Goal: Transaction & Acquisition: Purchase product/service

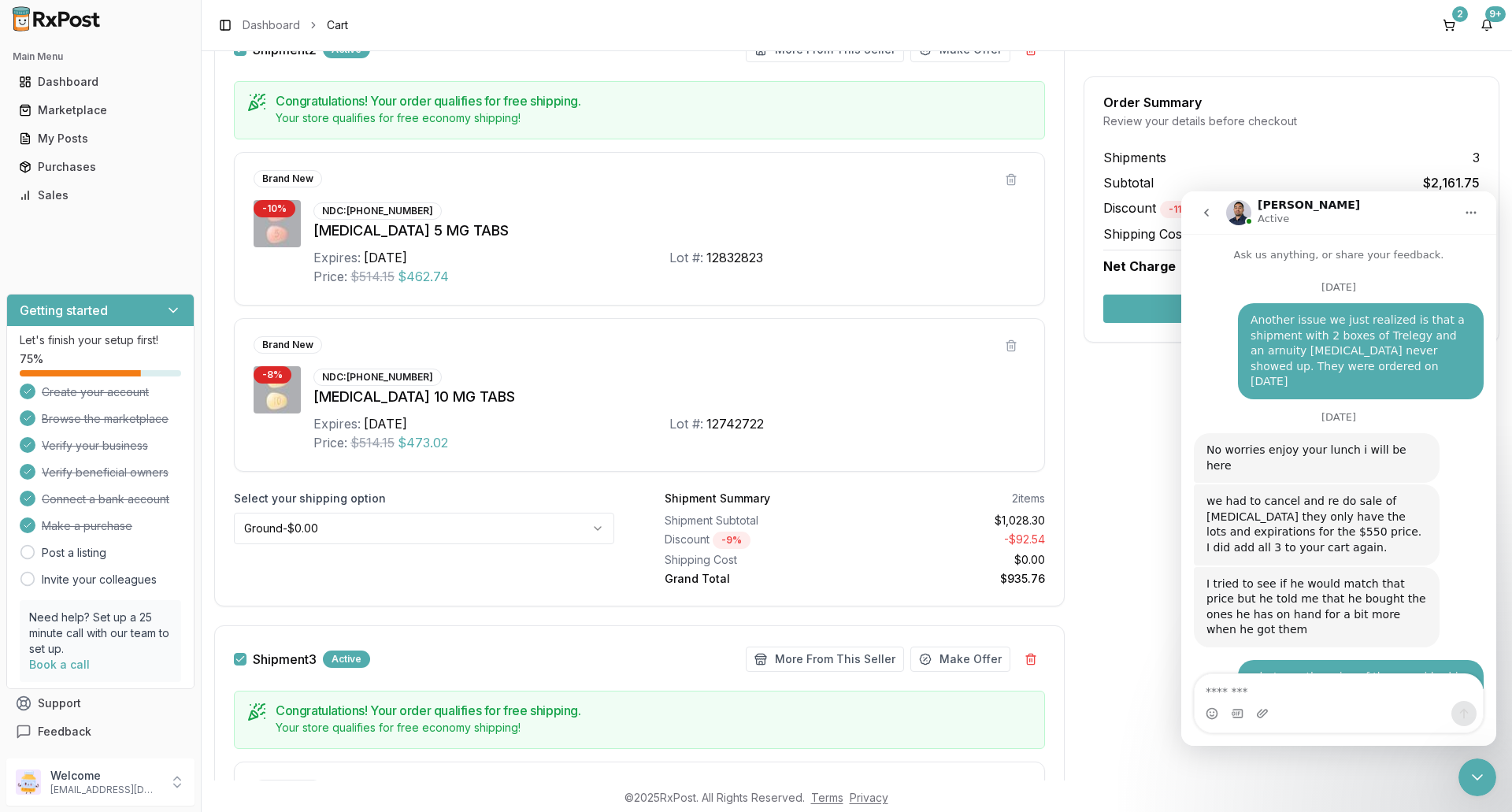
scroll to position [3, 0]
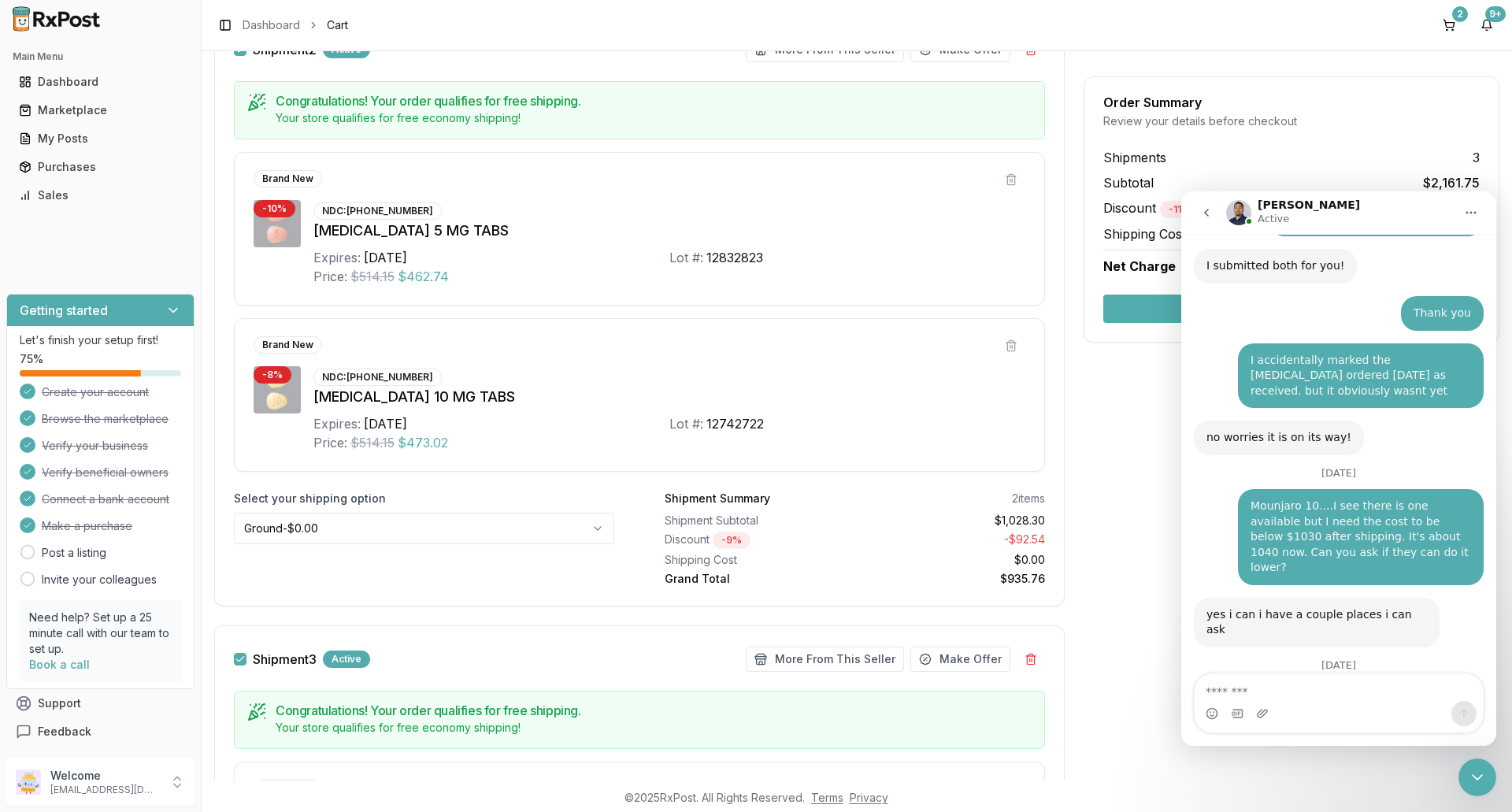
click at [1234, 681] on textarea "Message…" at bounding box center [1338, 687] width 288 height 27
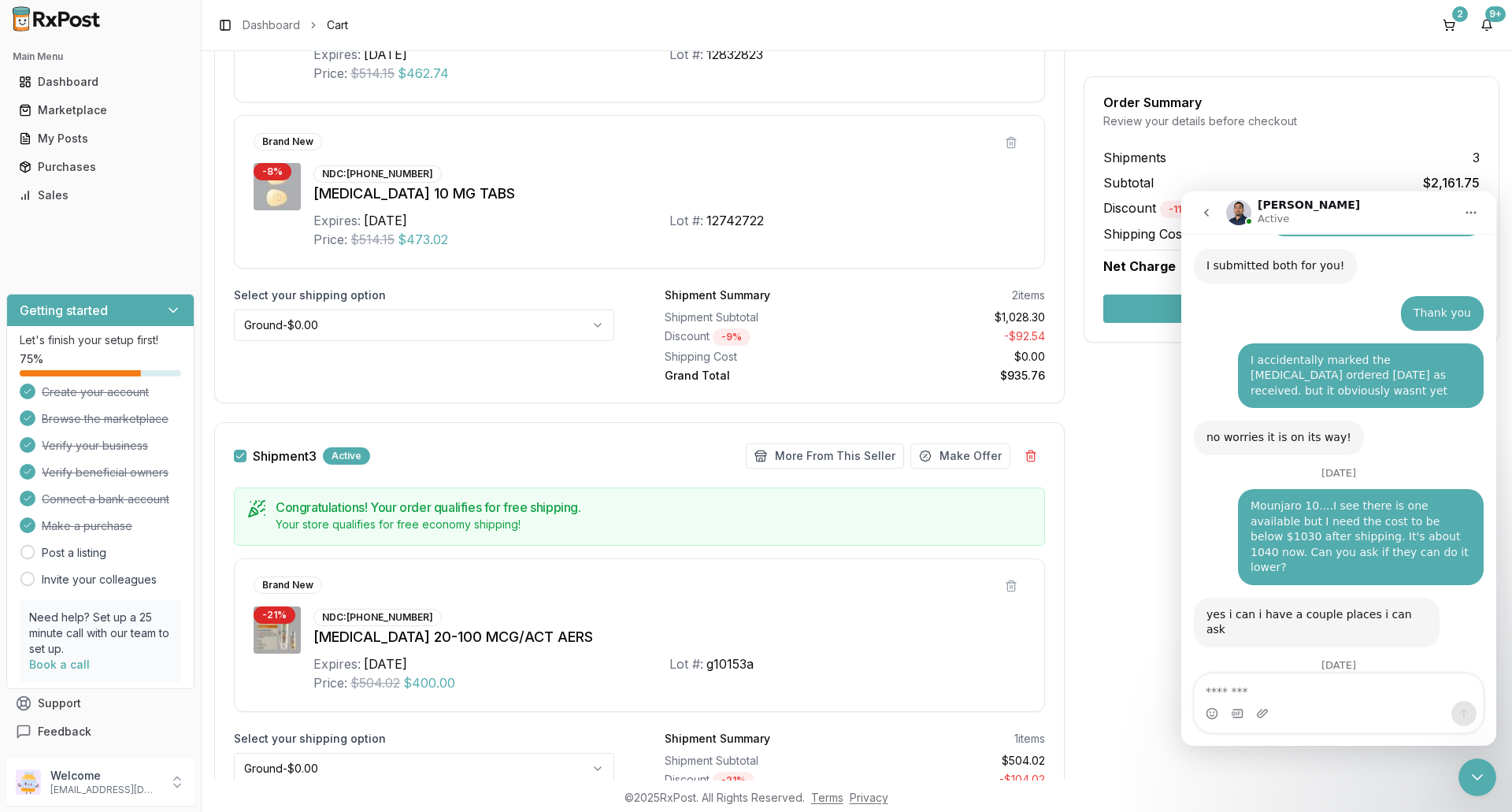
scroll to position [1022, 0]
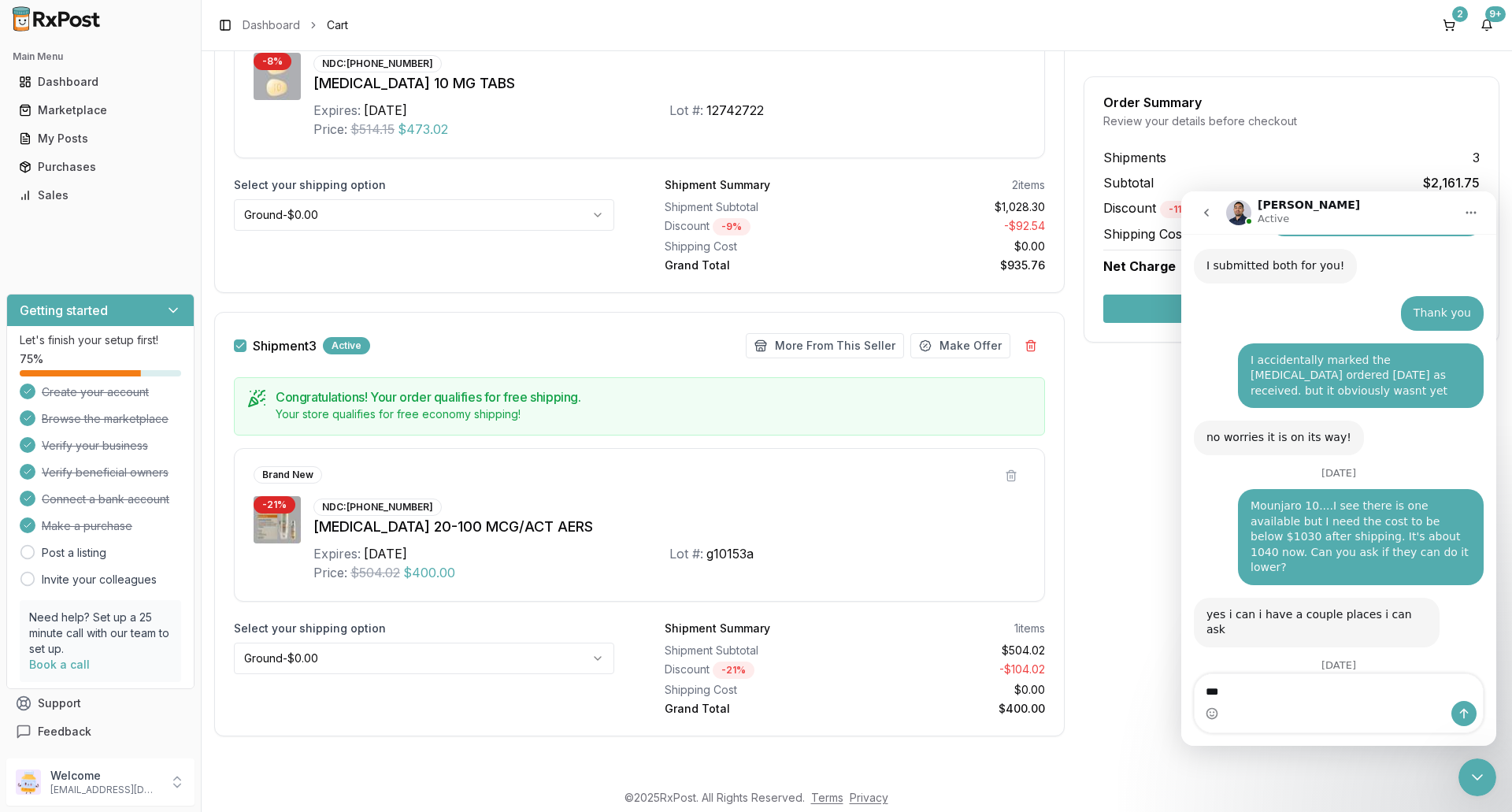
type textarea "**"
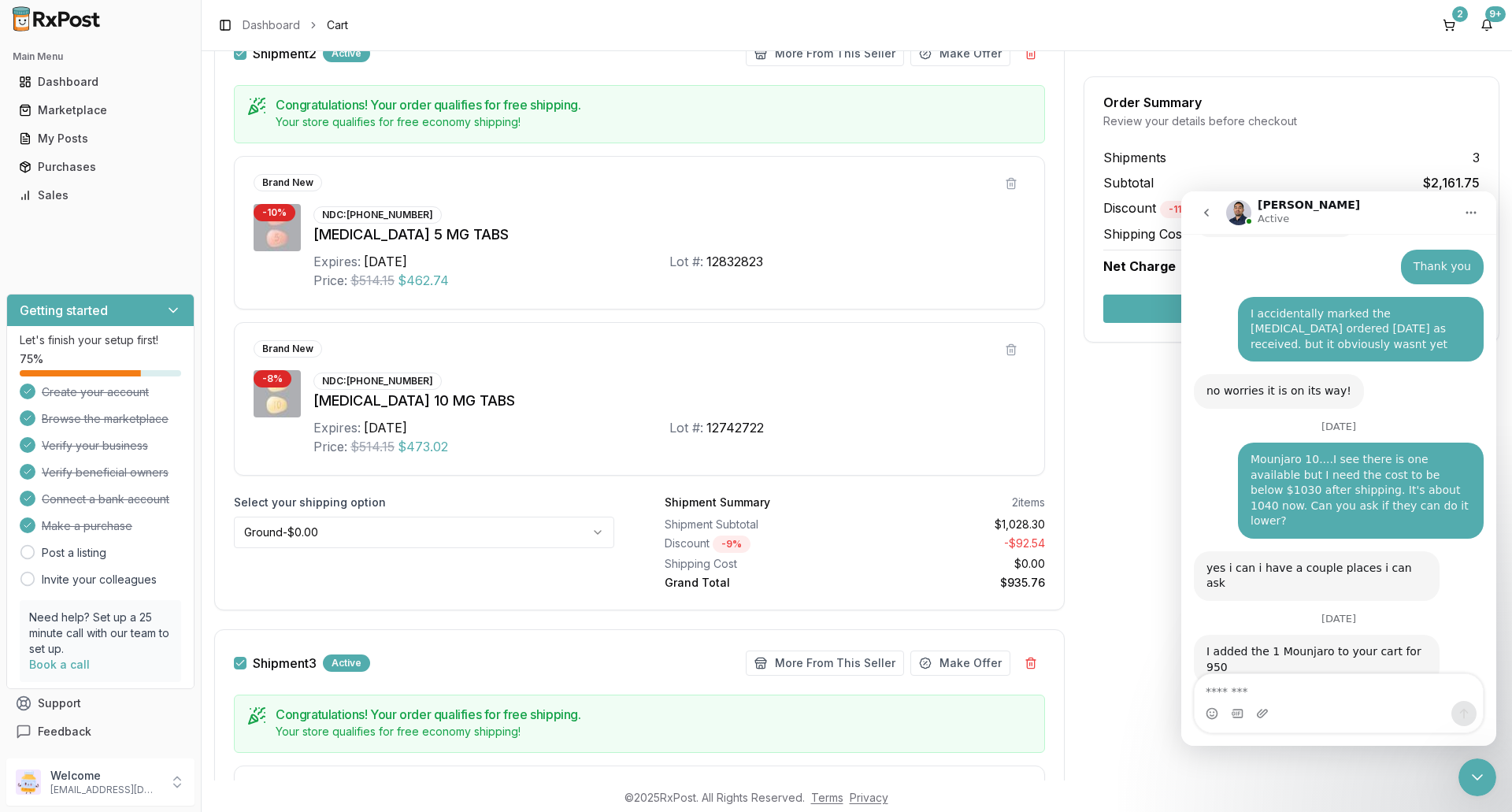
scroll to position [550, 0]
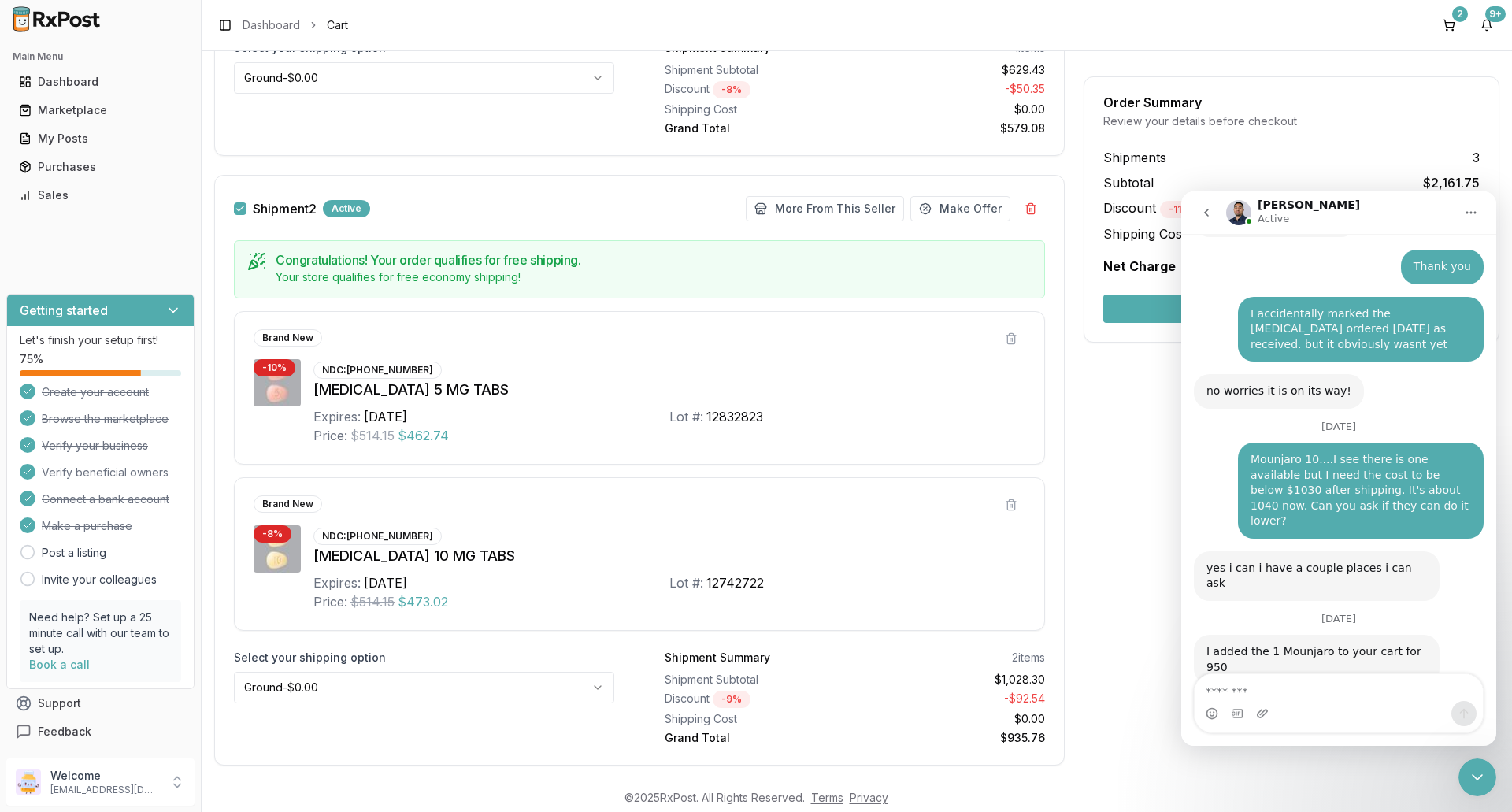
click at [240, 209] on button "button" at bounding box center [240, 208] width 12 height 12
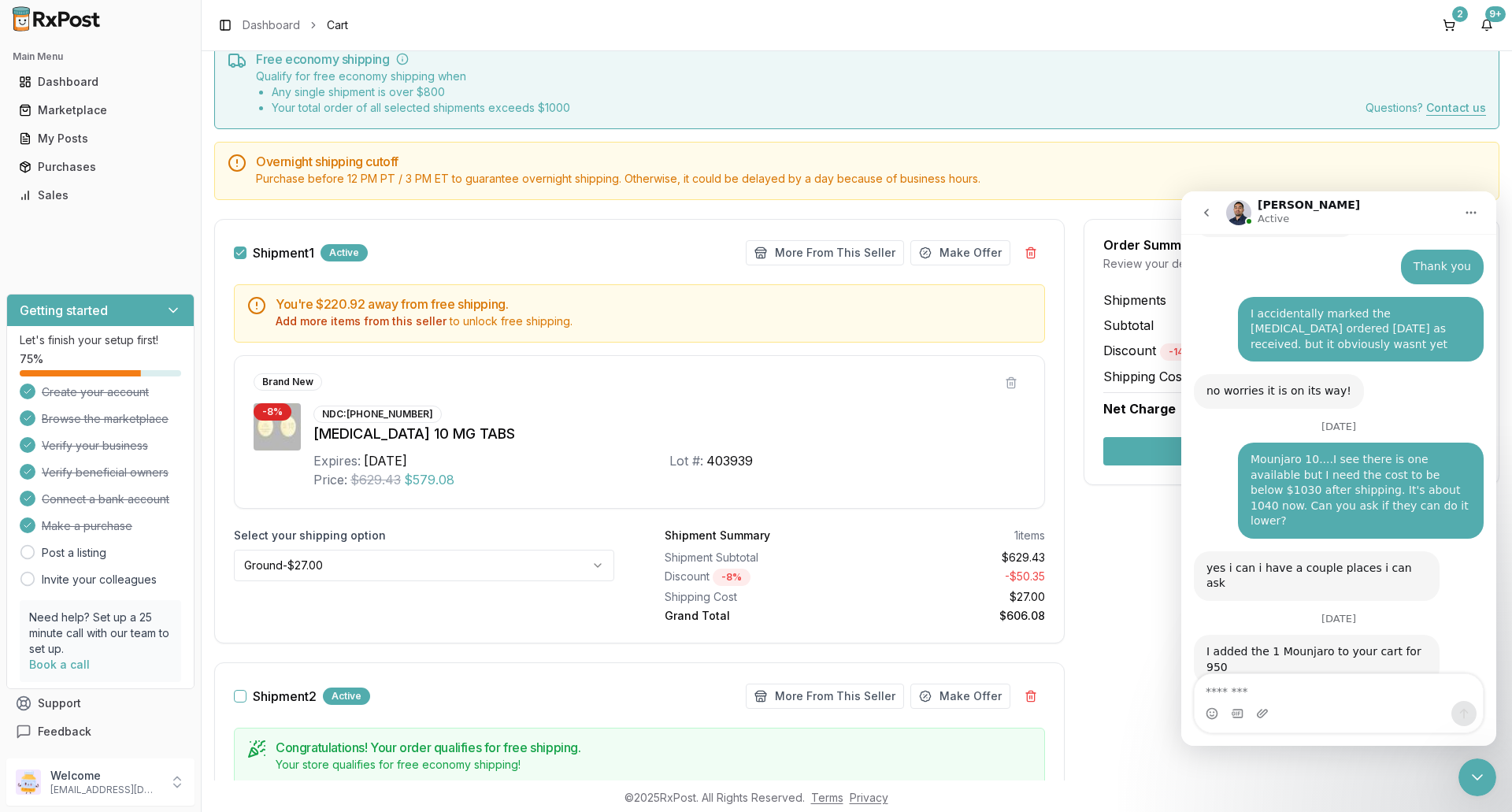
scroll to position [156, 0]
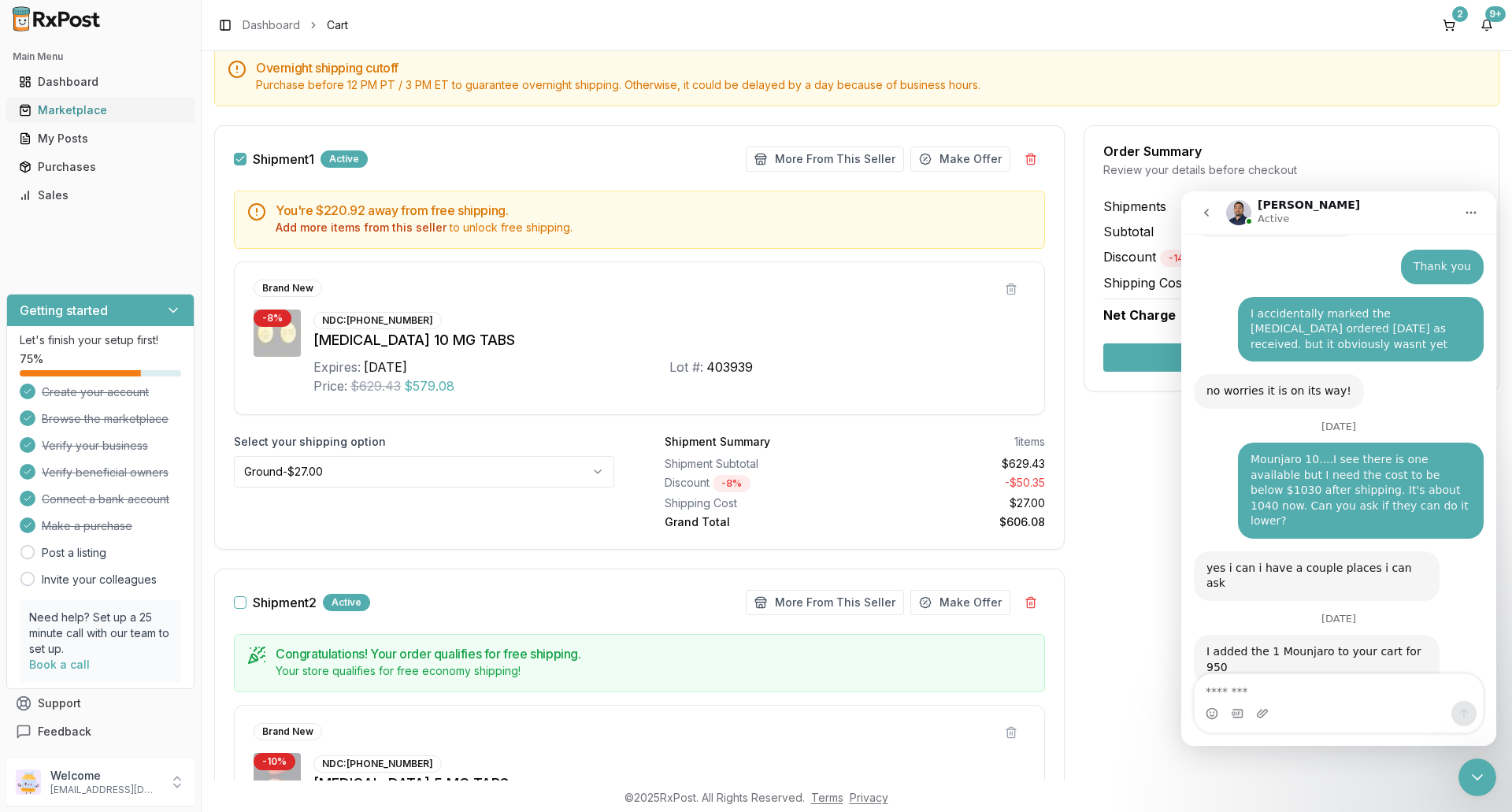
click at [88, 112] on div "Marketplace" at bounding box center [100, 110] width 163 height 16
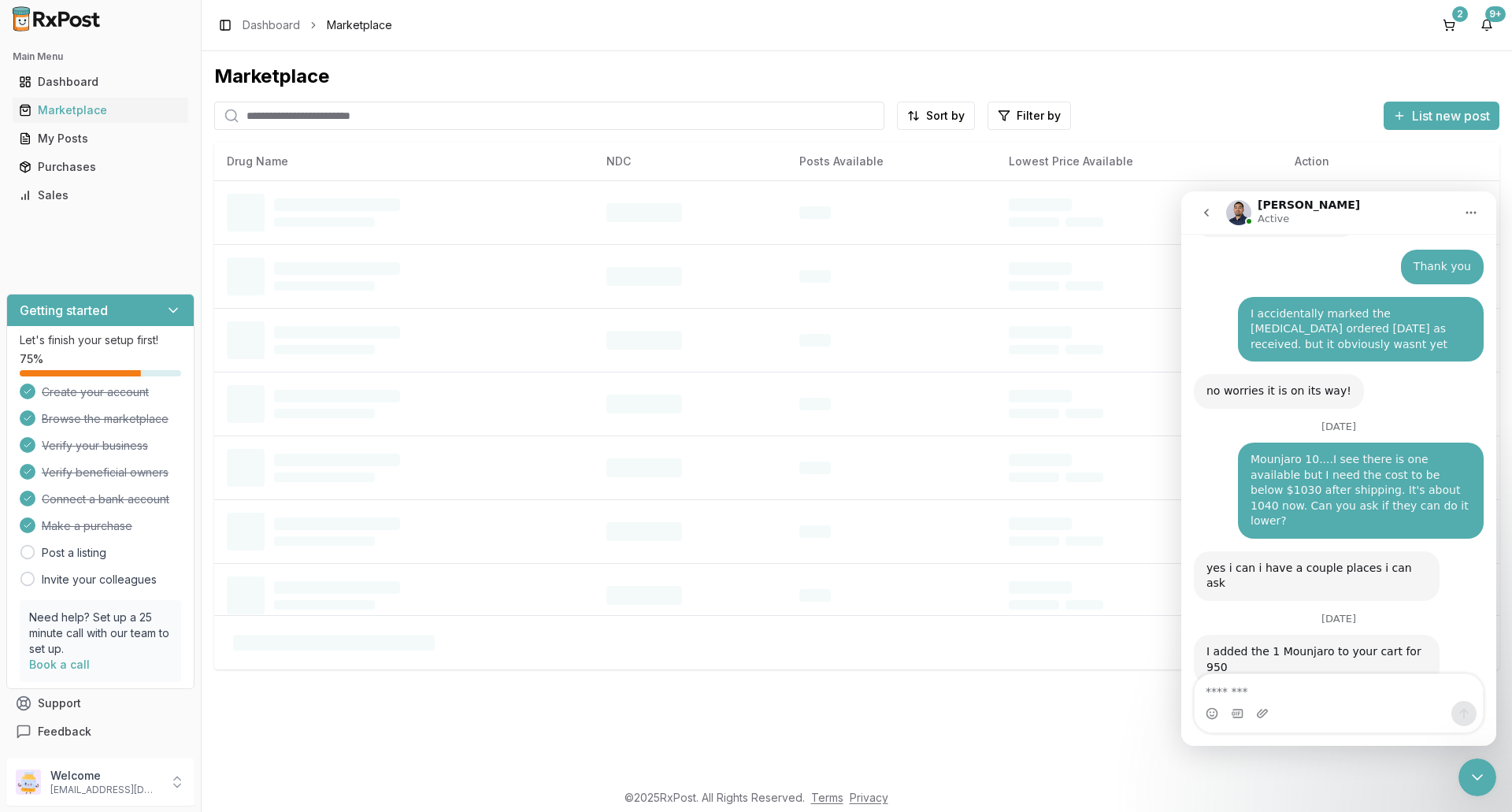
click at [340, 114] on input "search" at bounding box center [549, 116] width 670 height 28
type input "*********"
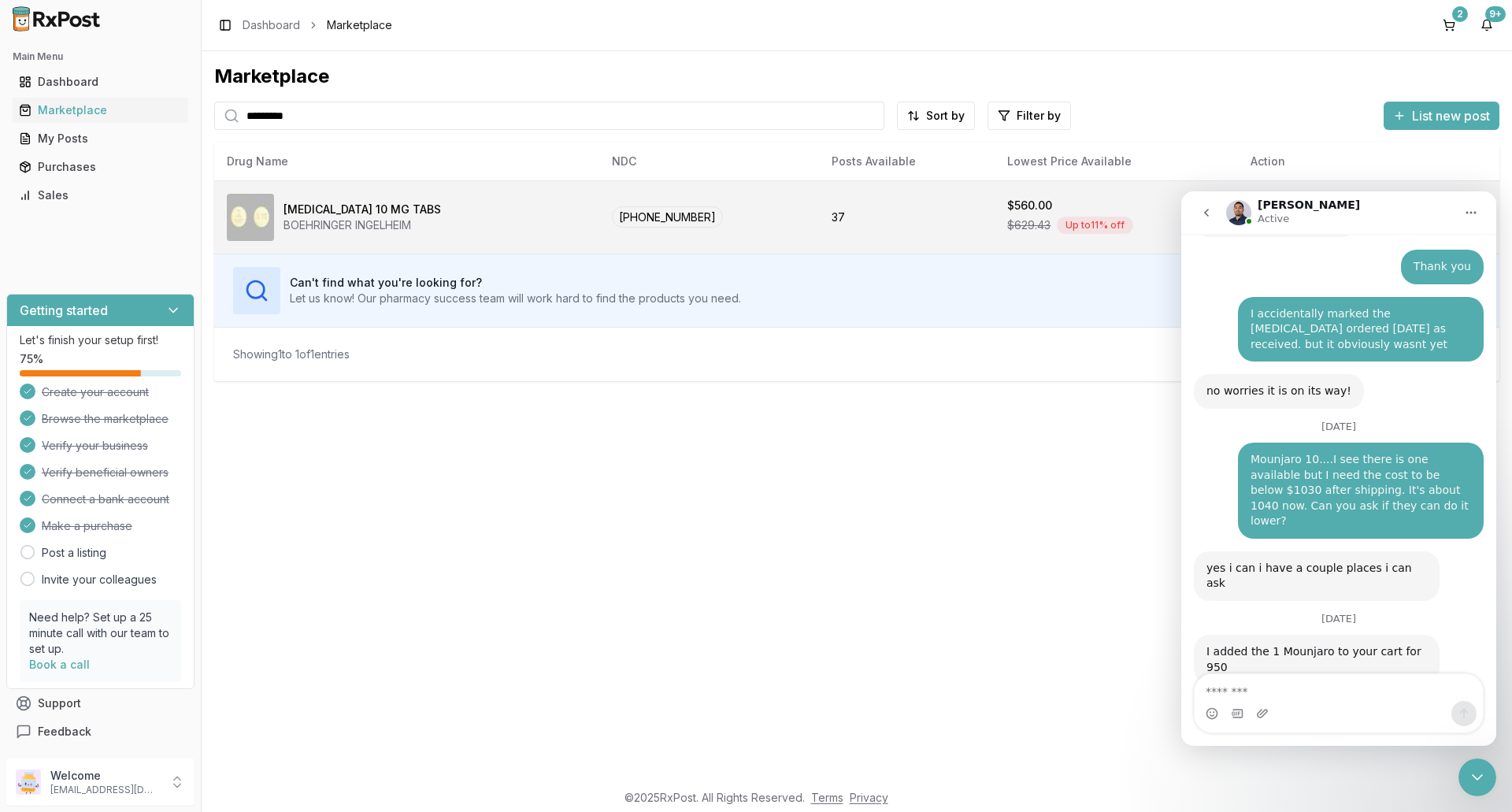
click at [388, 231] on div "BOEHRINGER INGELHEIM" at bounding box center [362, 225] width 158 height 16
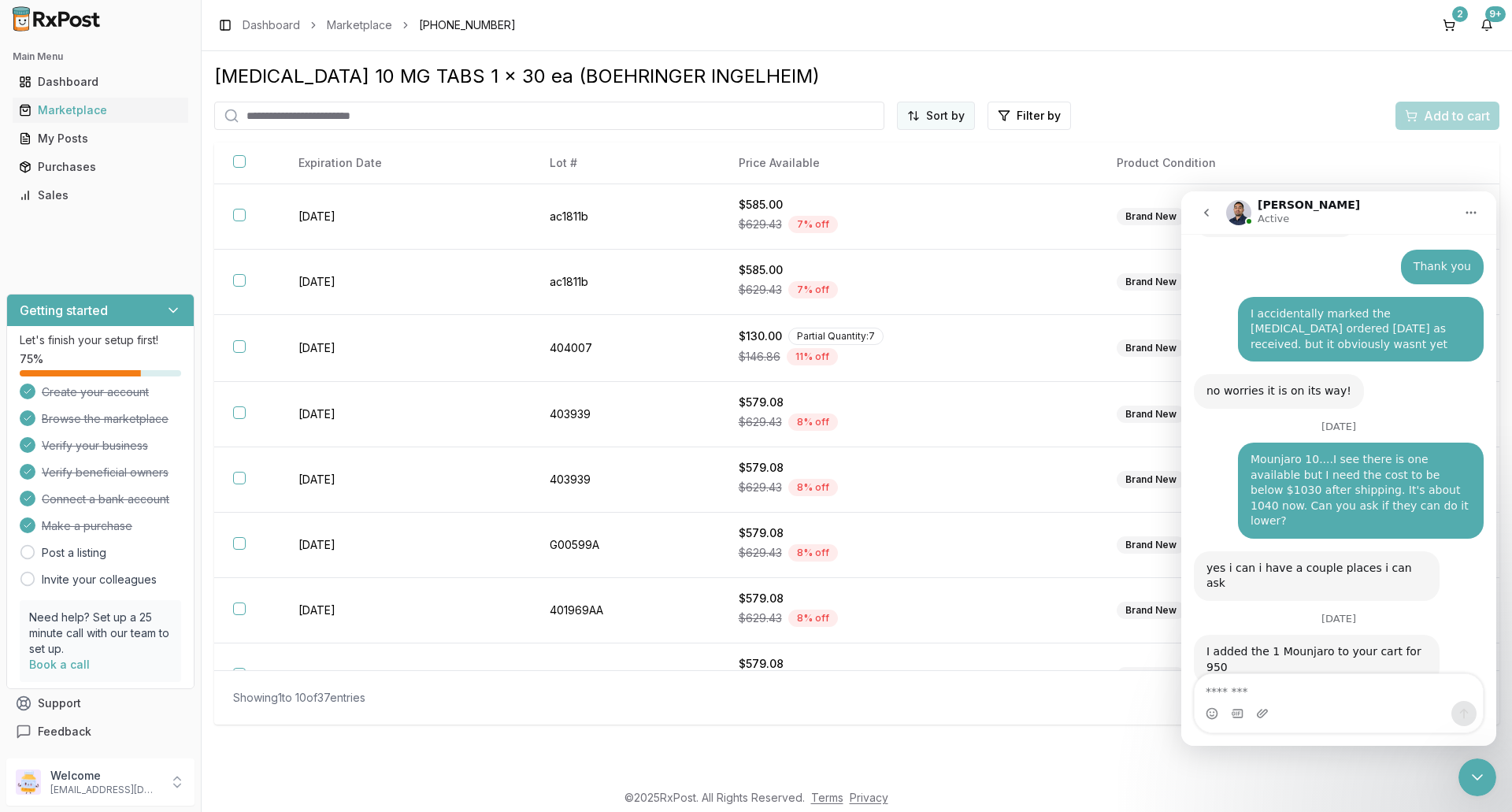
click at [915, 122] on html "Main Menu Dashboard Marketplace My Posts Purchases Sales Getting started Let's …" at bounding box center [756, 406] width 1512 height 812
click at [948, 184] on div "Price (Low to High)" at bounding box center [897, 175] width 149 height 25
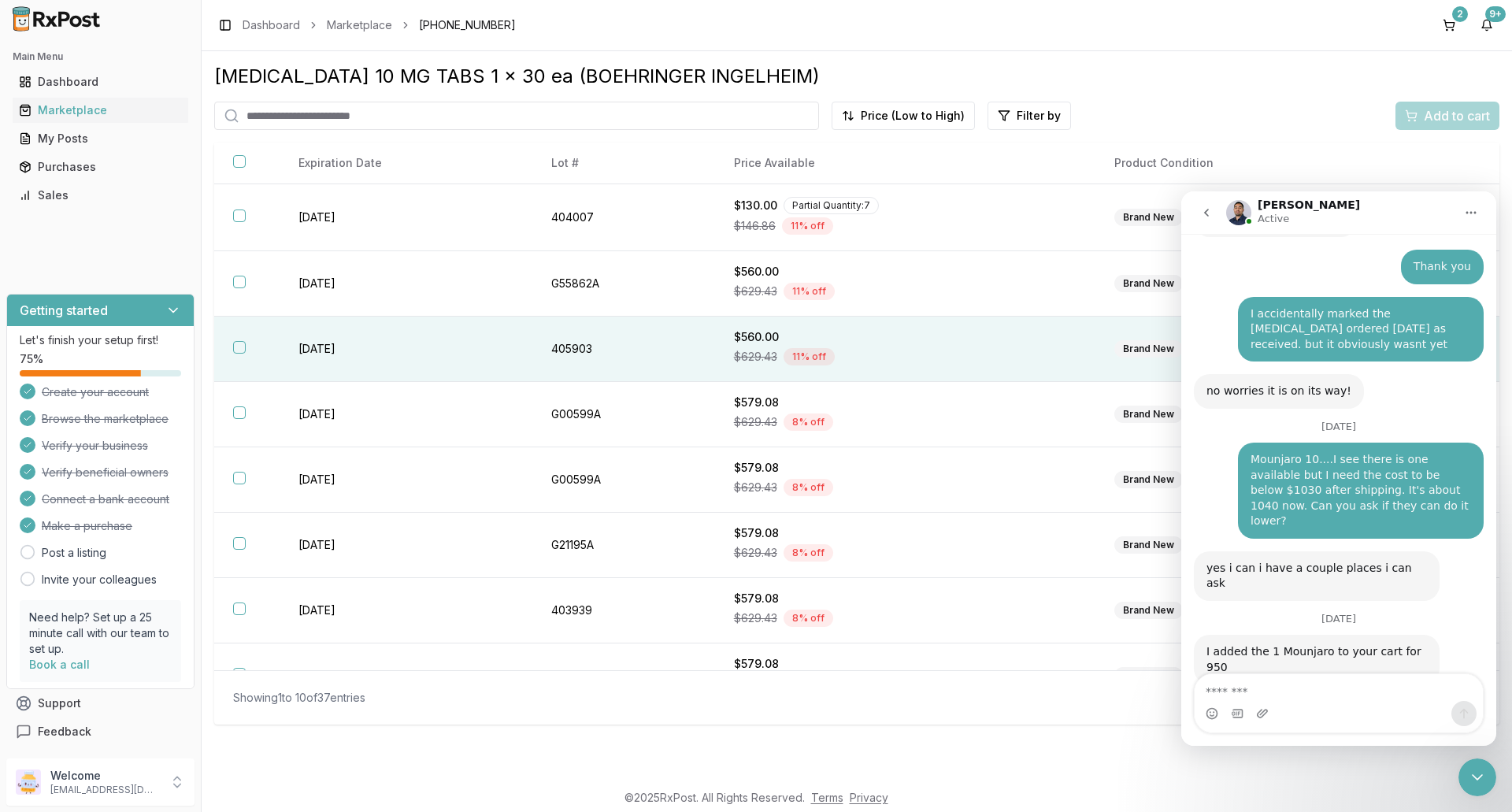
click at [892, 350] on div "$629.43 11 % off" at bounding box center [905, 356] width 343 height 23
click at [1466, 110] on span "Add to cart" at bounding box center [1456, 116] width 66 height 19
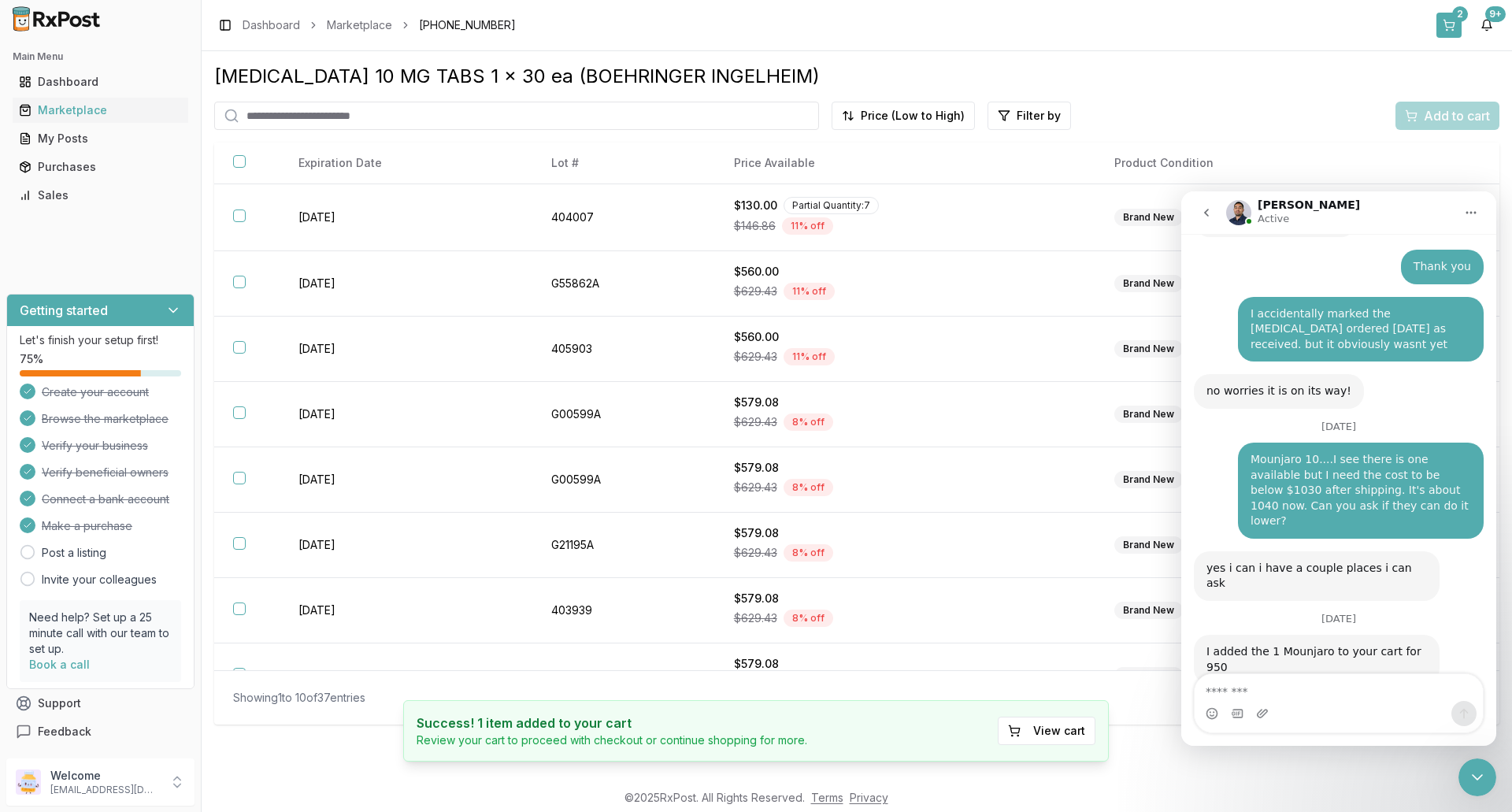
click at [1451, 33] on button "2" at bounding box center [1449, 24] width 25 height 25
click at [1447, 33] on button "2" at bounding box center [1449, 24] width 25 height 25
click at [1477, 777] on icon "Close Intercom Messenger" at bounding box center [1477, 777] width 19 height 19
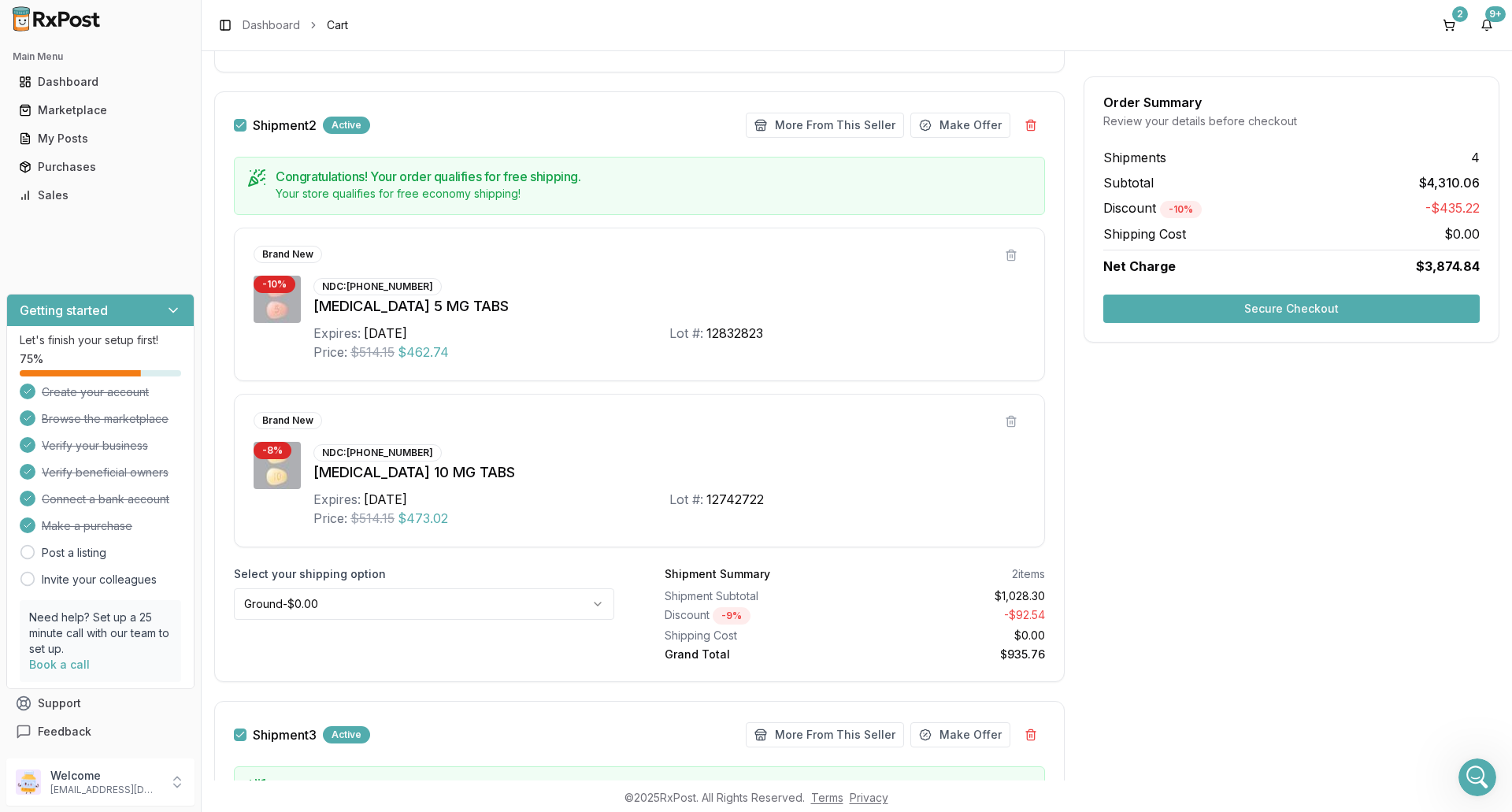
scroll to position [608, 0]
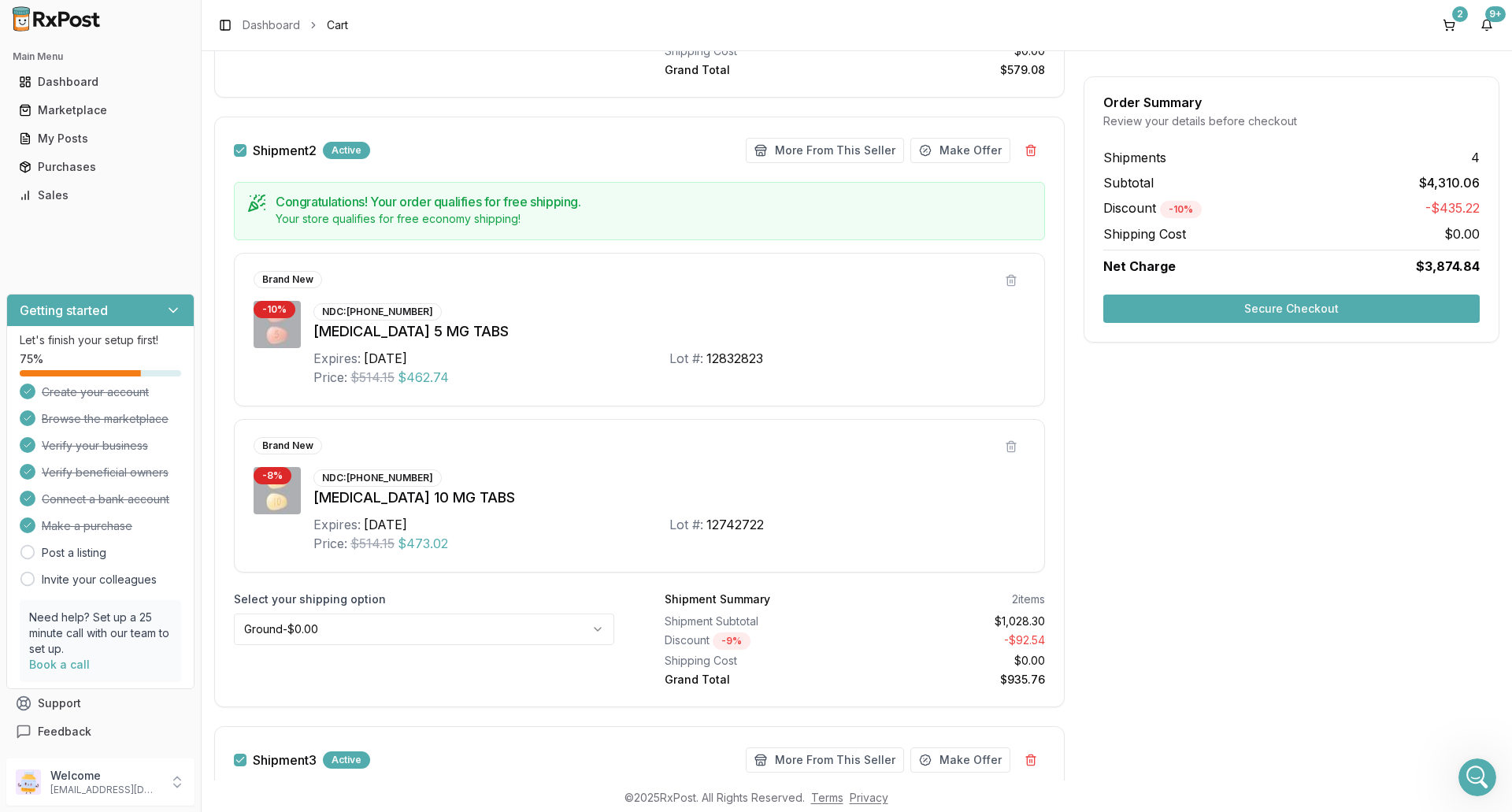
click at [241, 147] on button "button" at bounding box center [240, 149] width 12 height 12
click at [1280, 311] on button "Secure Checkout" at bounding box center [1291, 308] width 376 height 28
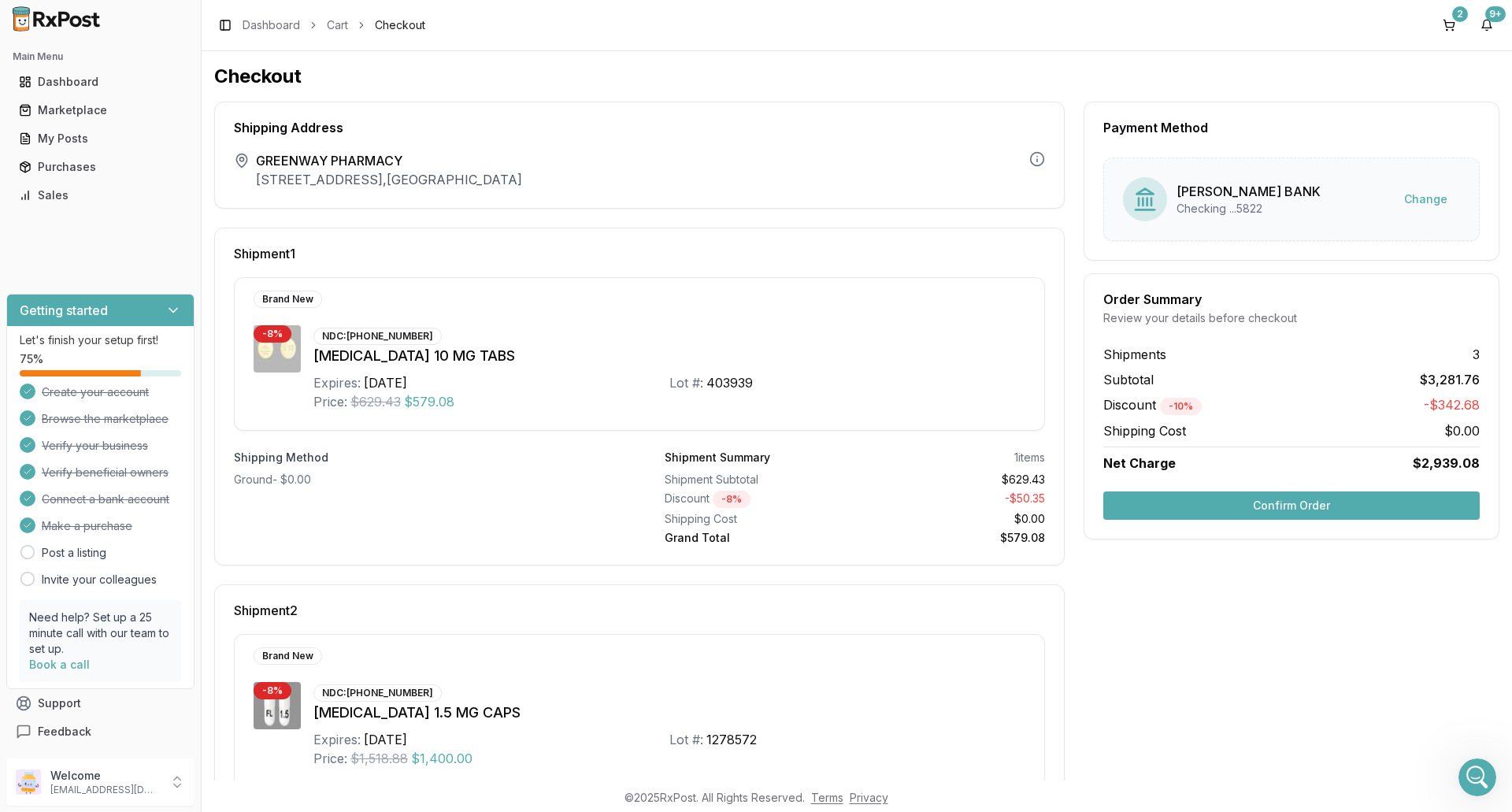
click at [1334, 510] on button "Confirm Order" at bounding box center [1291, 505] width 376 height 28
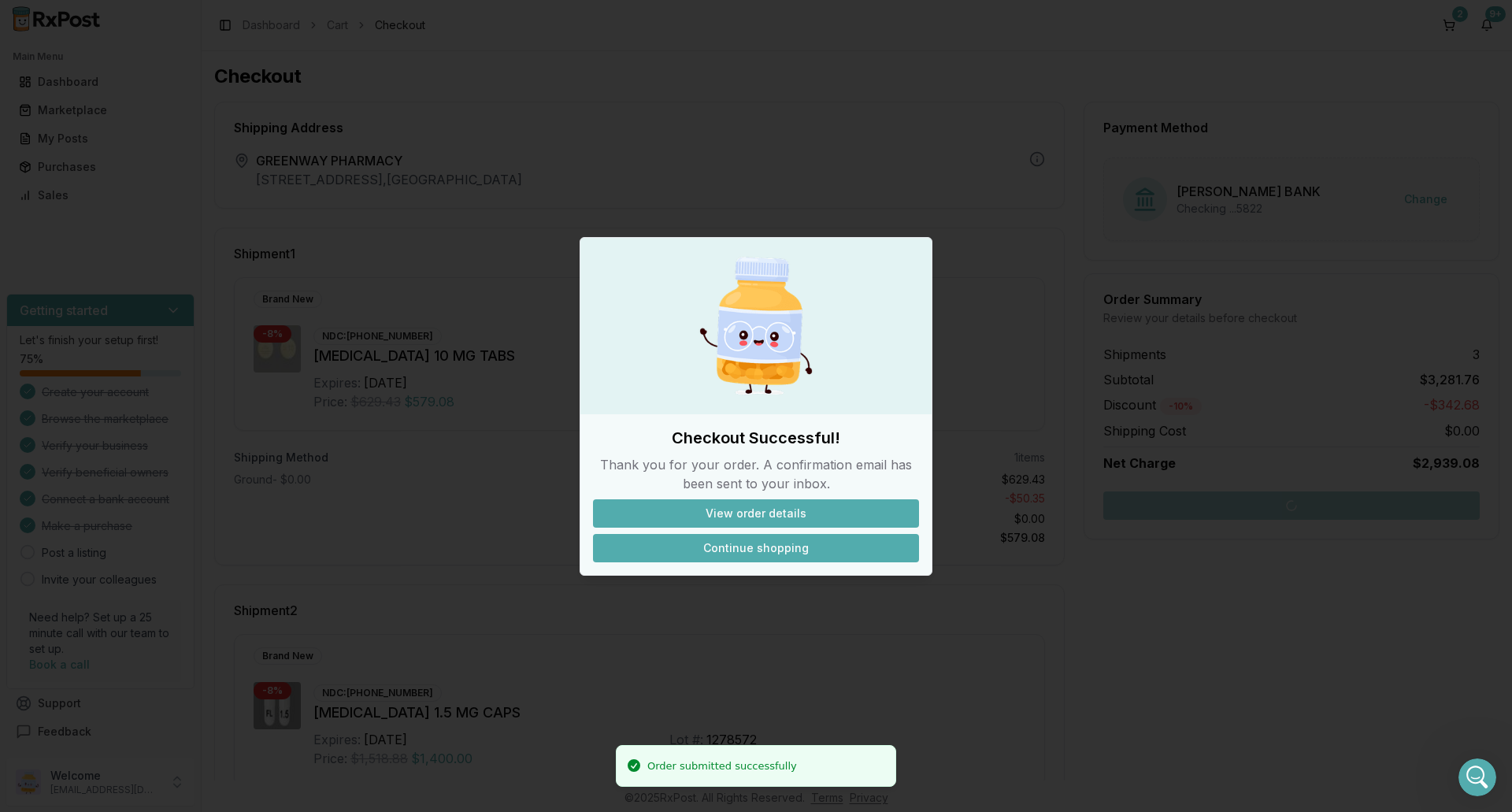
click at [763, 544] on button "Continue shopping" at bounding box center [755, 548] width 326 height 28
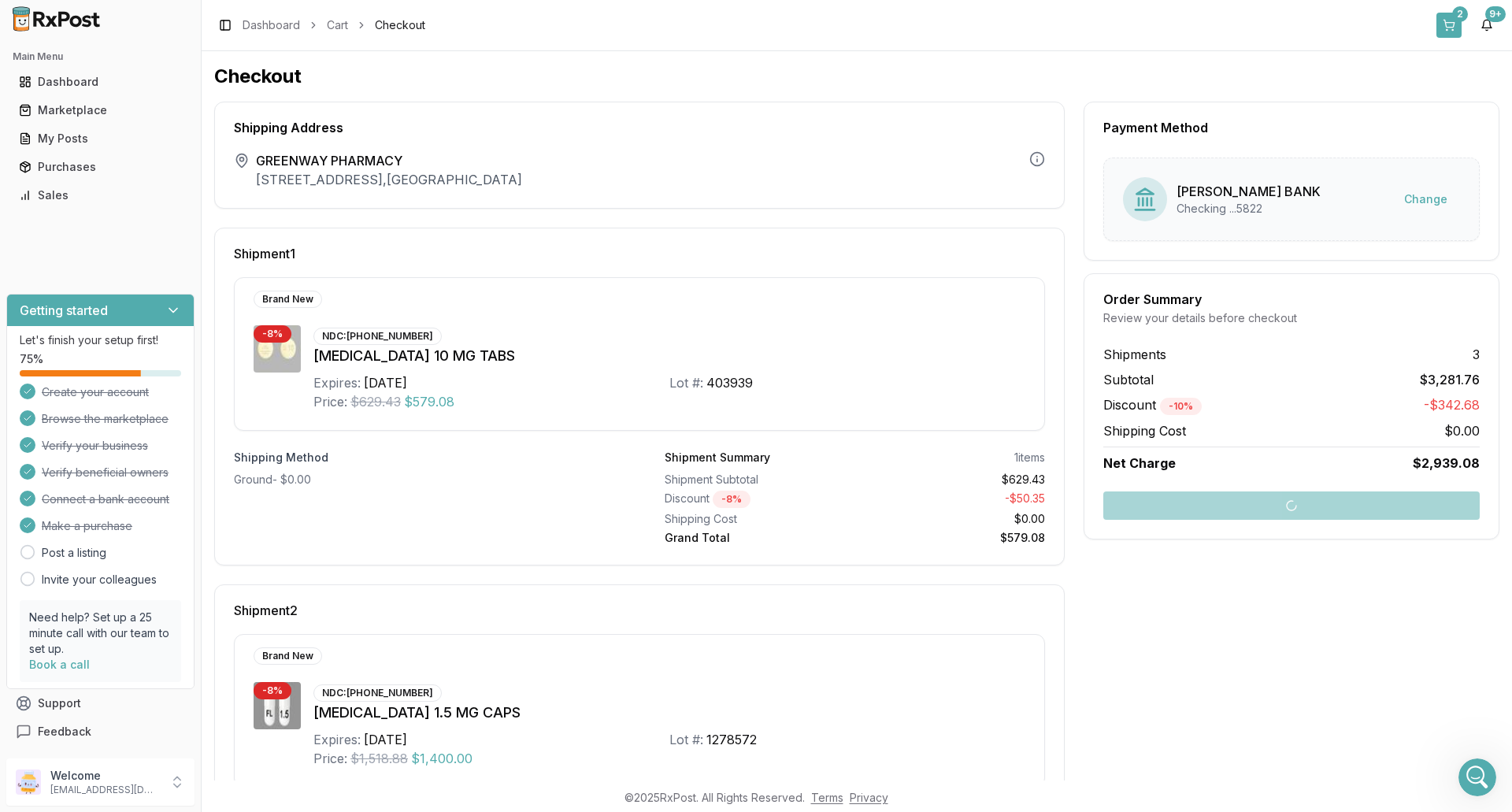
click at [1452, 27] on button "2" at bounding box center [1449, 24] width 25 height 25
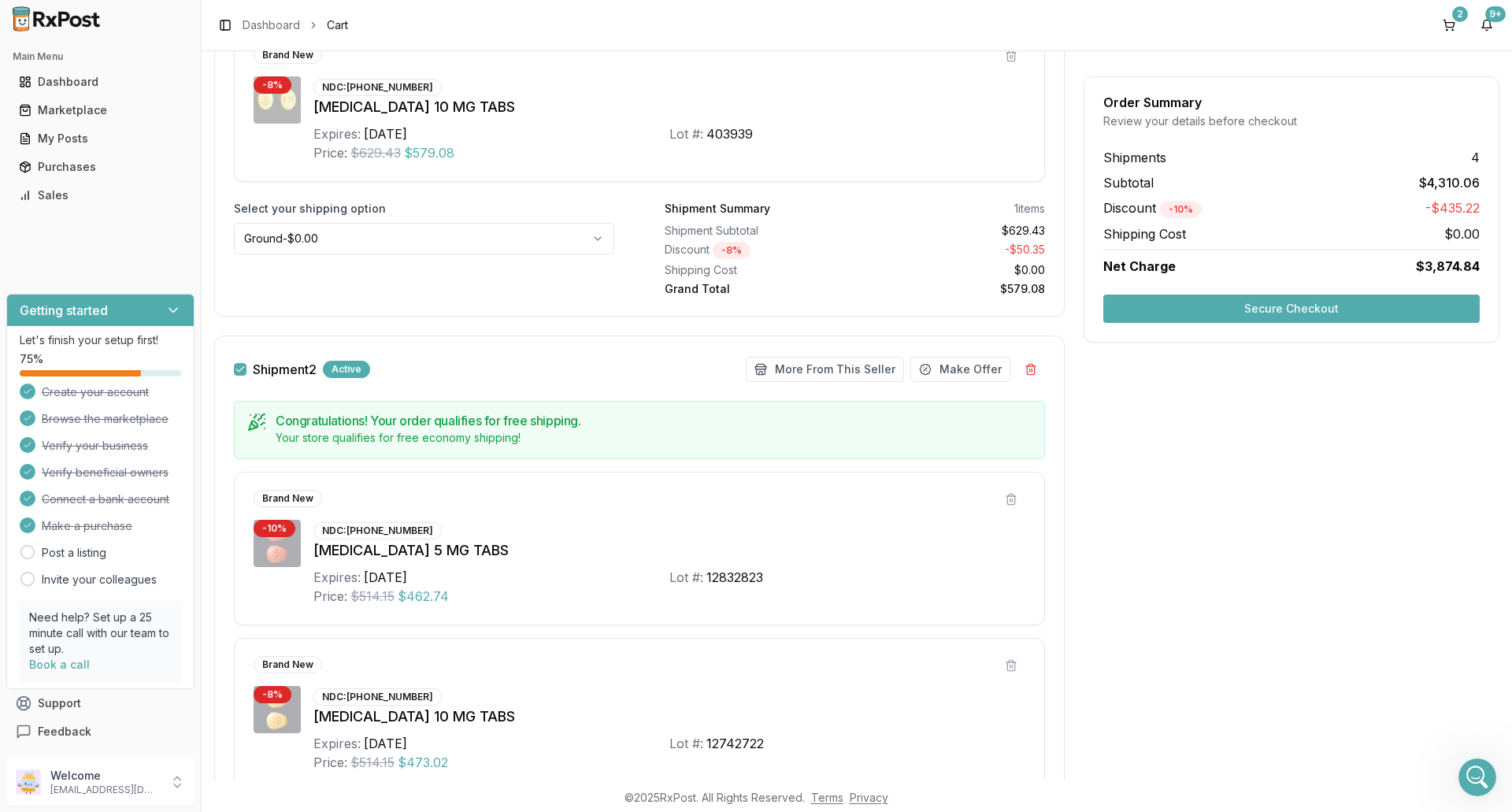
scroll to position [394, 0]
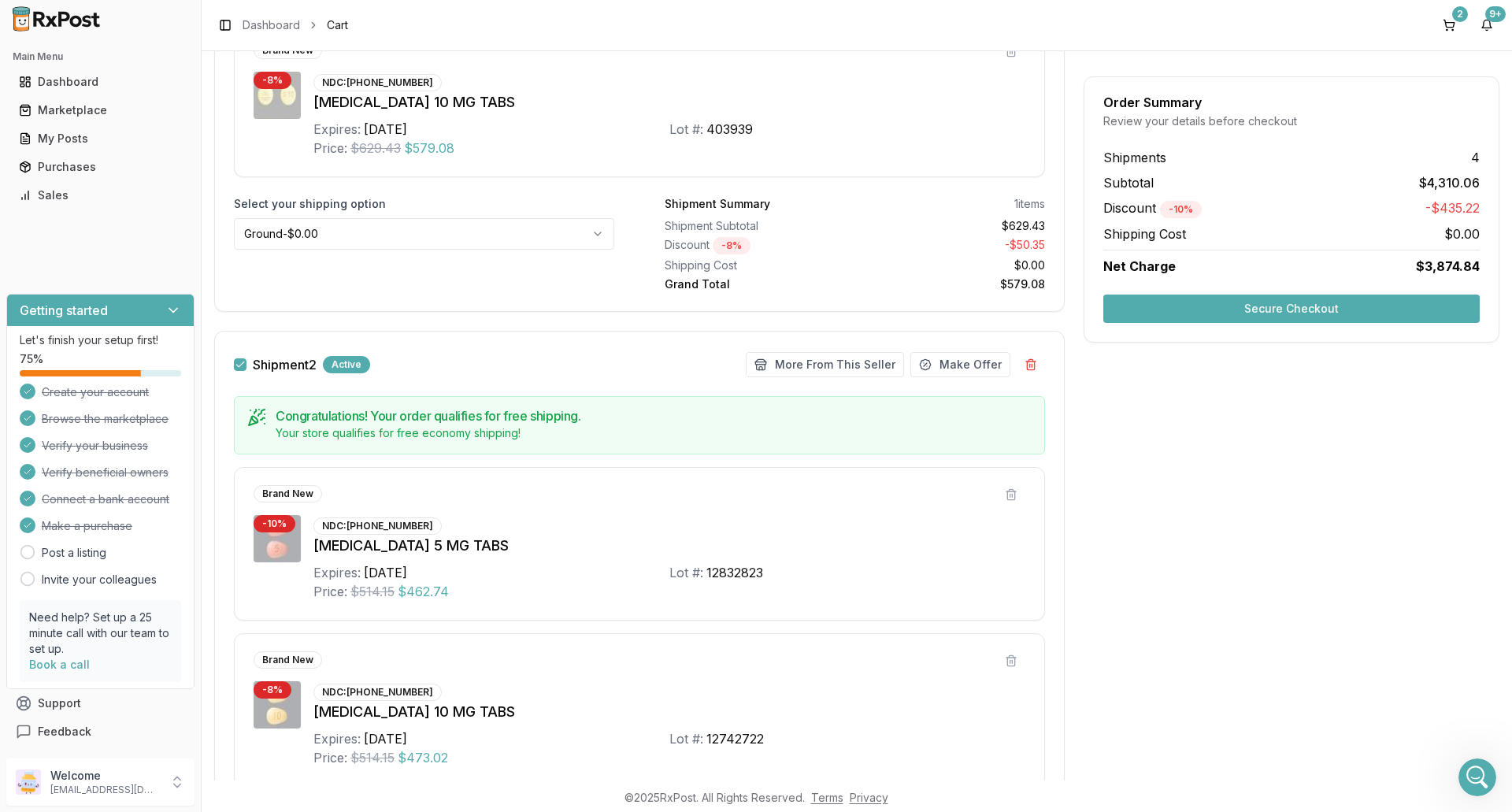
click at [240, 364] on button "button" at bounding box center [240, 364] width 12 height 12
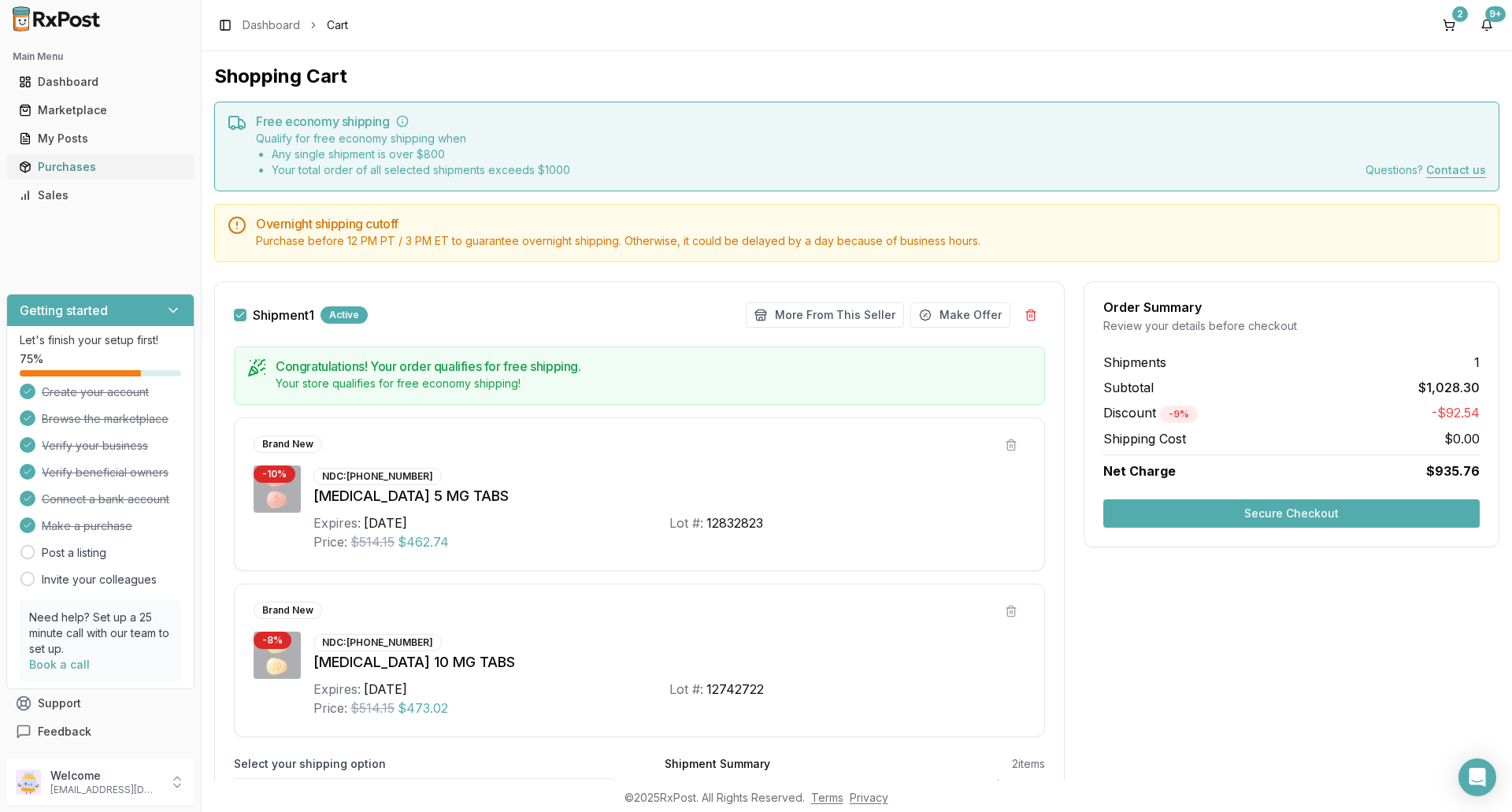
click at [72, 170] on div "Purchases" at bounding box center [100, 166] width 163 height 16
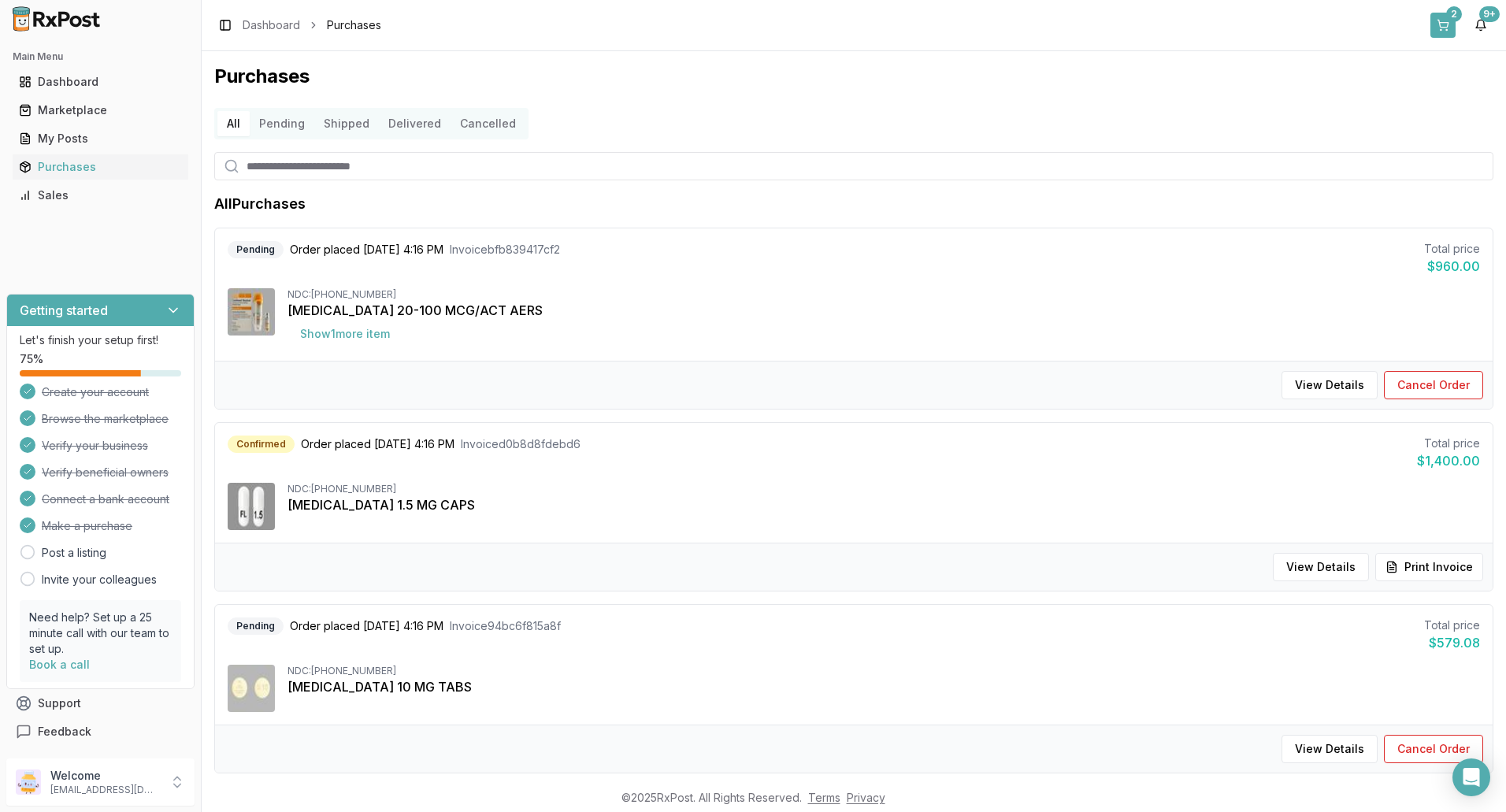
click at [1455, 19] on div "2" at bounding box center [1454, 14] width 16 height 16
